Goal: Go to known website: Access a specific website the user already knows

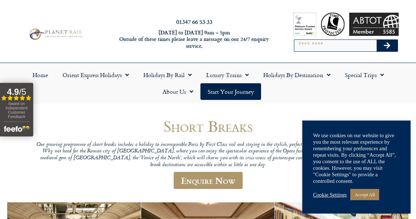
click at [334, 44] on input "Search" at bounding box center [336, 46] width 82 height 12
type input "******"
click at [377, 40] on button "Search" at bounding box center [387, 46] width 21 height 12
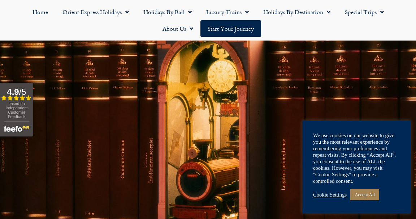
scroll to position [102, 0]
click at [377, 194] on link "Accept All" at bounding box center [365, 194] width 29 height 11
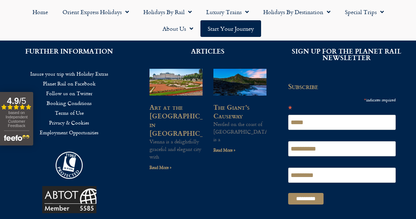
scroll to position [486, 0]
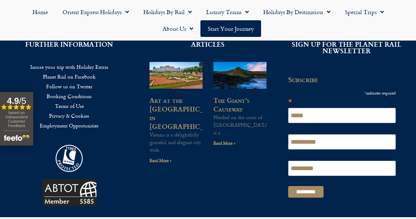
click at [85, 77] on link "Planet Rail on Facebook" at bounding box center [69, 77] width 117 height 10
